Goal: Use online tool/utility: Utilize a website feature to perform a specific function

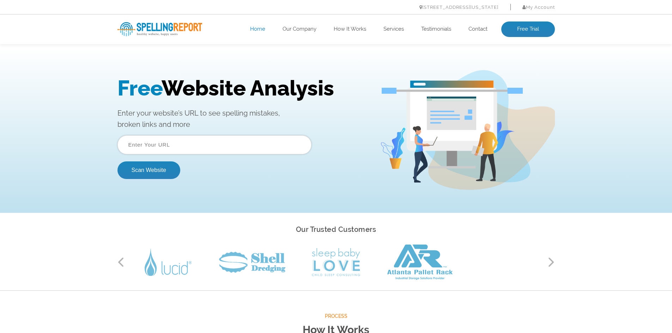
click at [185, 145] on input "text" at bounding box center [214, 144] width 194 height 19
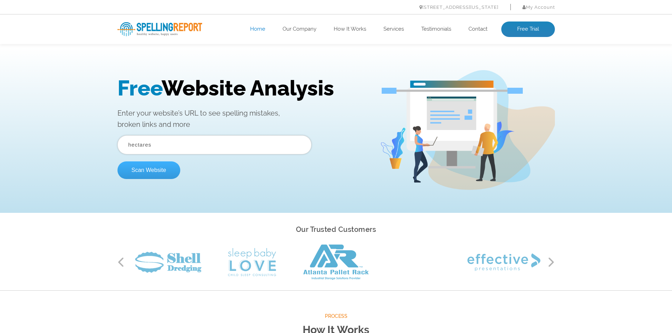
click at [147, 173] on button "Scan Website" at bounding box center [148, 171] width 63 height 18
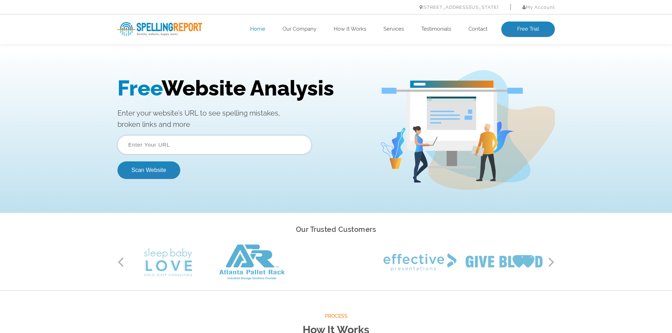
click at [189, 144] on input "text" at bounding box center [214, 144] width 194 height 19
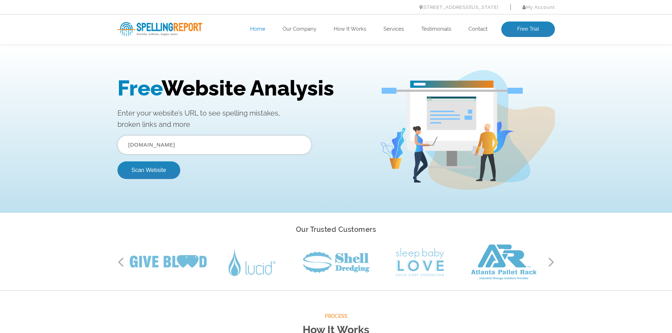
click at [153, 146] on input "www.careantilles.com" at bounding box center [214, 144] width 194 height 19
type input "www.carenantilles.com"
click at [152, 171] on button "Scan Website" at bounding box center [148, 171] width 63 height 18
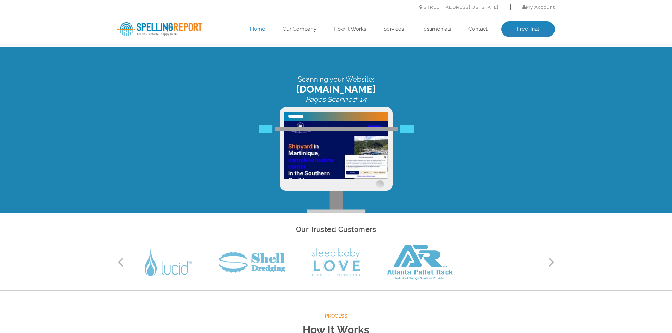
drag, startPoint x: 331, startPoint y: 233, endPoint x: 328, endPoint y: 222, distance: 11.3
click at [331, 233] on h2 "Our Trusted Customers" at bounding box center [335, 230] width 437 height 12
click at [325, 142] on span at bounding box center [336, 160] width 113 height 106
click at [330, 92] on span "carenantilles.com" at bounding box center [335, 90] width 437 height 12
click at [351, 102] on icon "Pages Scanned: 14" at bounding box center [335, 99] width 61 height 8
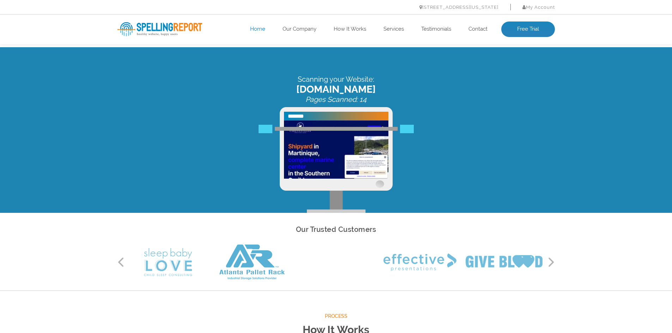
click at [254, 30] on link "Home" at bounding box center [257, 29] width 15 height 7
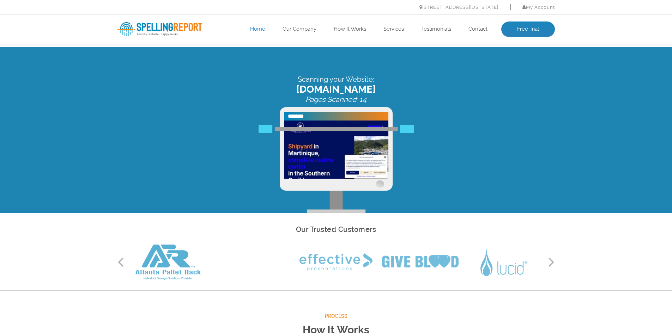
click at [259, 29] on link "Home" at bounding box center [257, 29] width 15 height 7
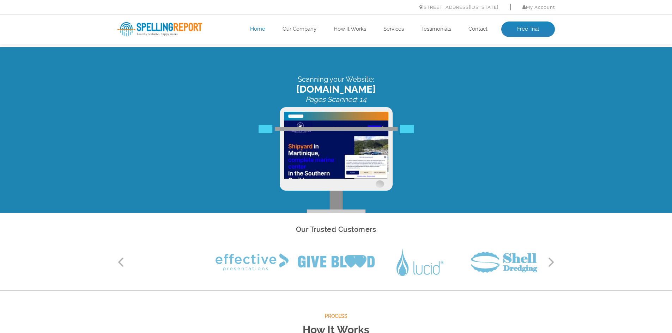
click at [164, 24] on img at bounding box center [159, 29] width 85 height 14
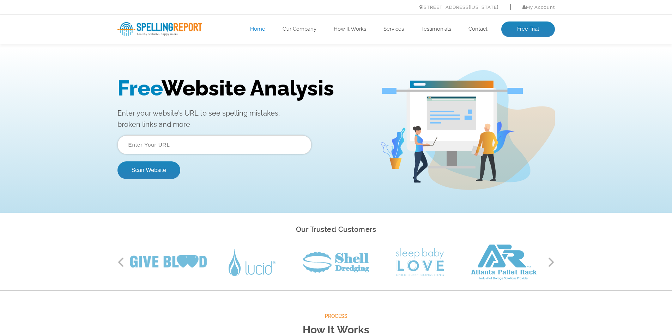
click at [170, 147] on input "text" at bounding box center [214, 144] width 194 height 19
type input "www.carenantilles.com"
click at [164, 175] on button "Scan Website" at bounding box center [148, 171] width 63 height 18
